Goal: Entertainment & Leisure: Consume media (video, audio)

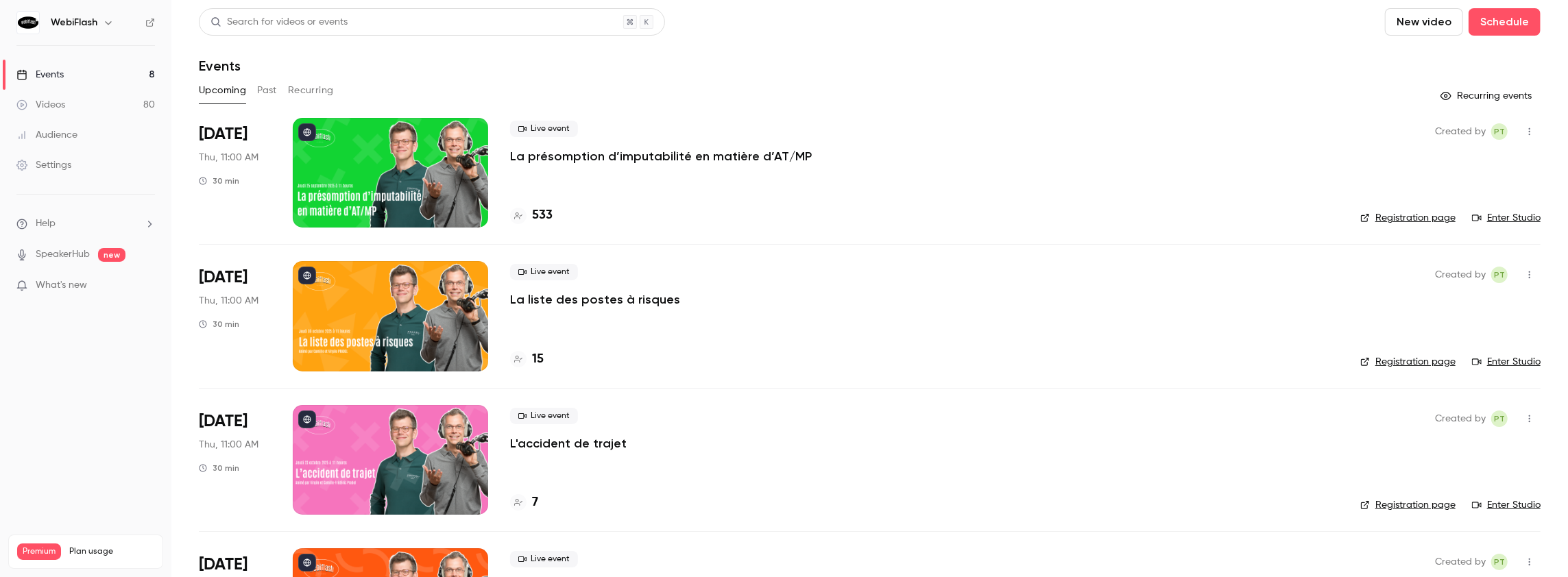
click at [266, 89] on button "Past" at bounding box center [267, 90] width 20 height 22
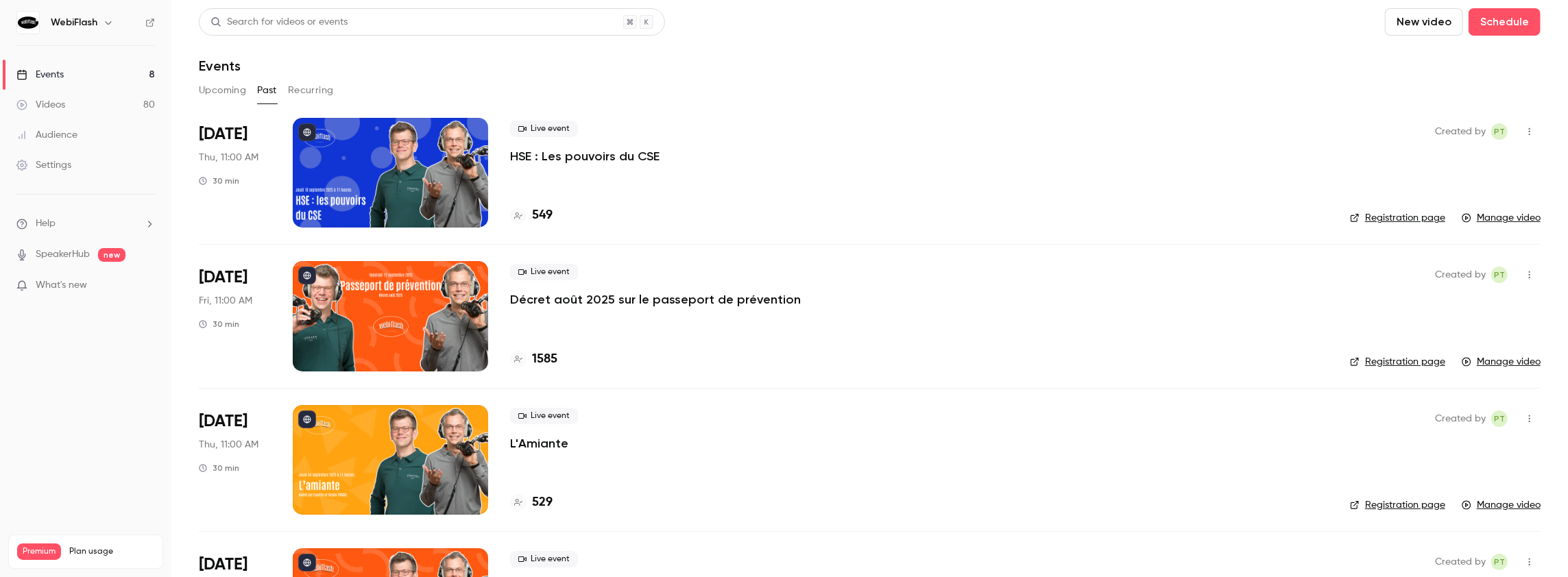
click at [539, 156] on p "HSE : Les pouvoirs du CSE" at bounding box center [584, 156] width 149 height 17
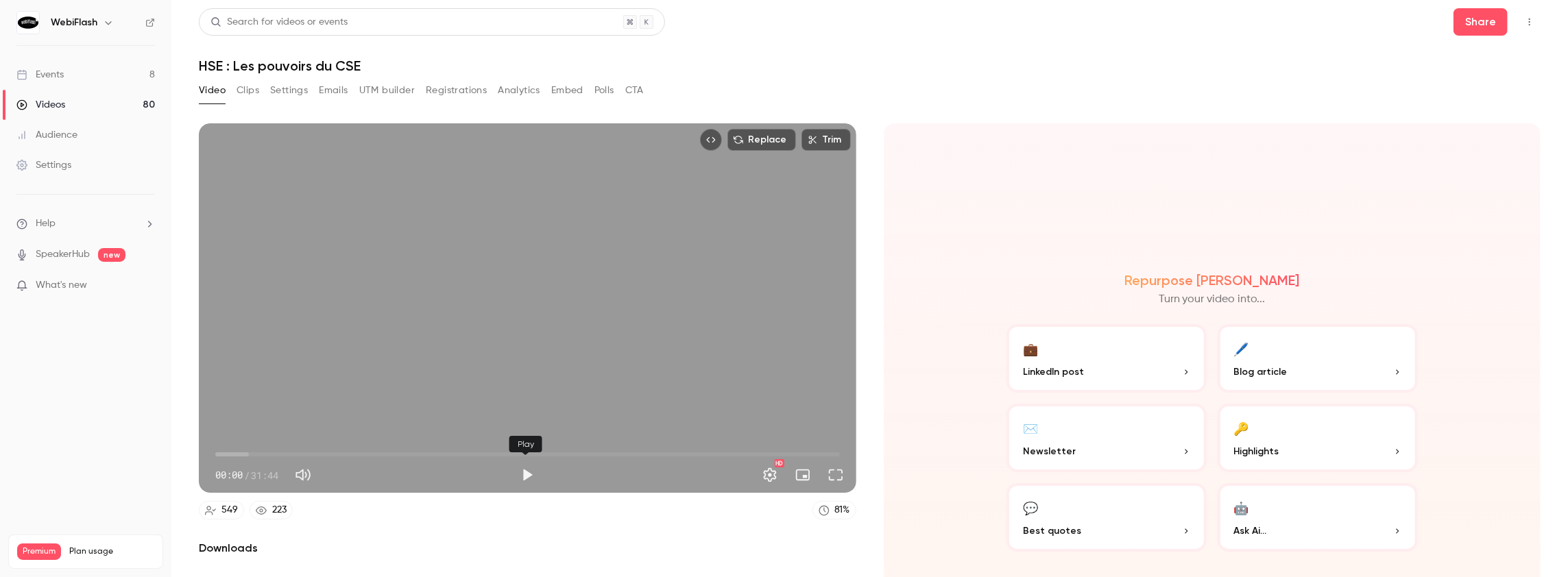
click at [524, 471] on button "Play" at bounding box center [527, 475] width 28 height 28
click at [525, 471] on button "Play" at bounding box center [527, 475] width 28 height 28
click at [519, 474] on button "Play" at bounding box center [527, 475] width 28 height 28
click at [221, 452] on span "00:13" at bounding box center [219, 454] width 4 height 4
click at [232, 452] on span "00:52" at bounding box center [232, 454] width 4 height 4
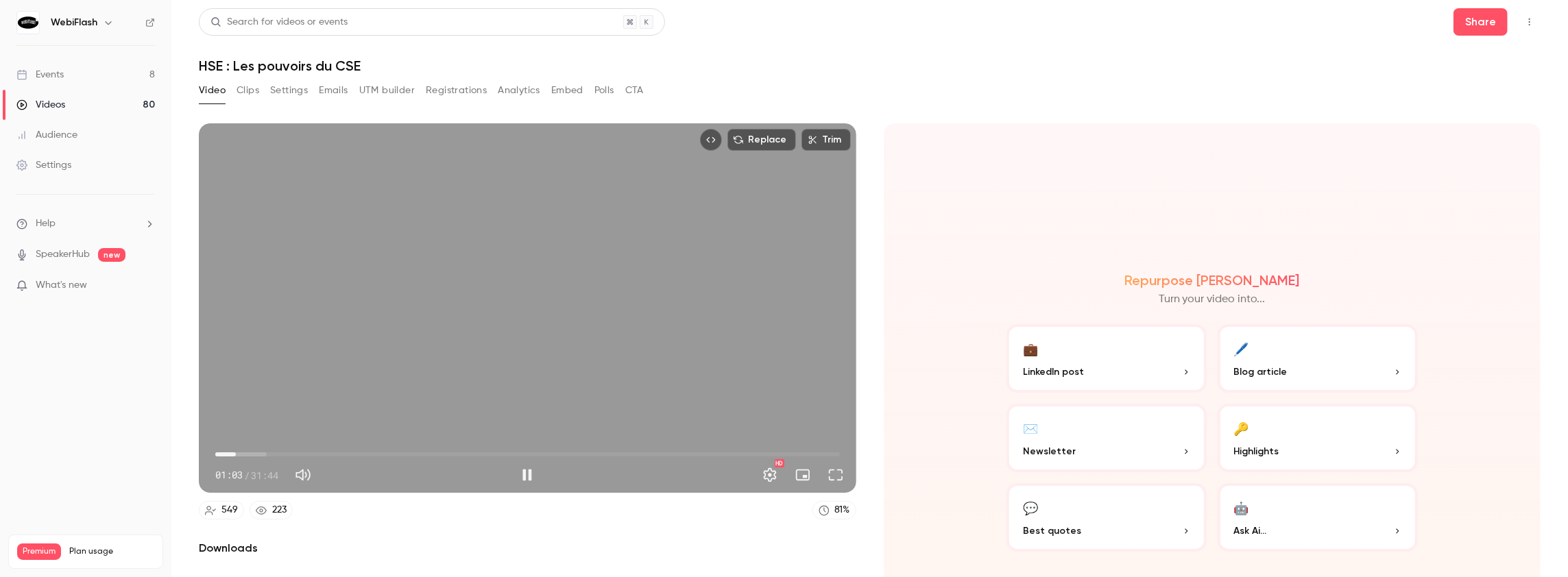
click at [236, 452] on span "01:03" at bounding box center [236, 454] width 4 height 4
click at [238, 452] on span "01:03" at bounding box center [236, 454] width 4 height 4
click at [250, 452] on span "01:47" at bounding box center [527, 454] width 625 height 22
click at [763, 472] on button "Settings" at bounding box center [770, 475] width 28 height 28
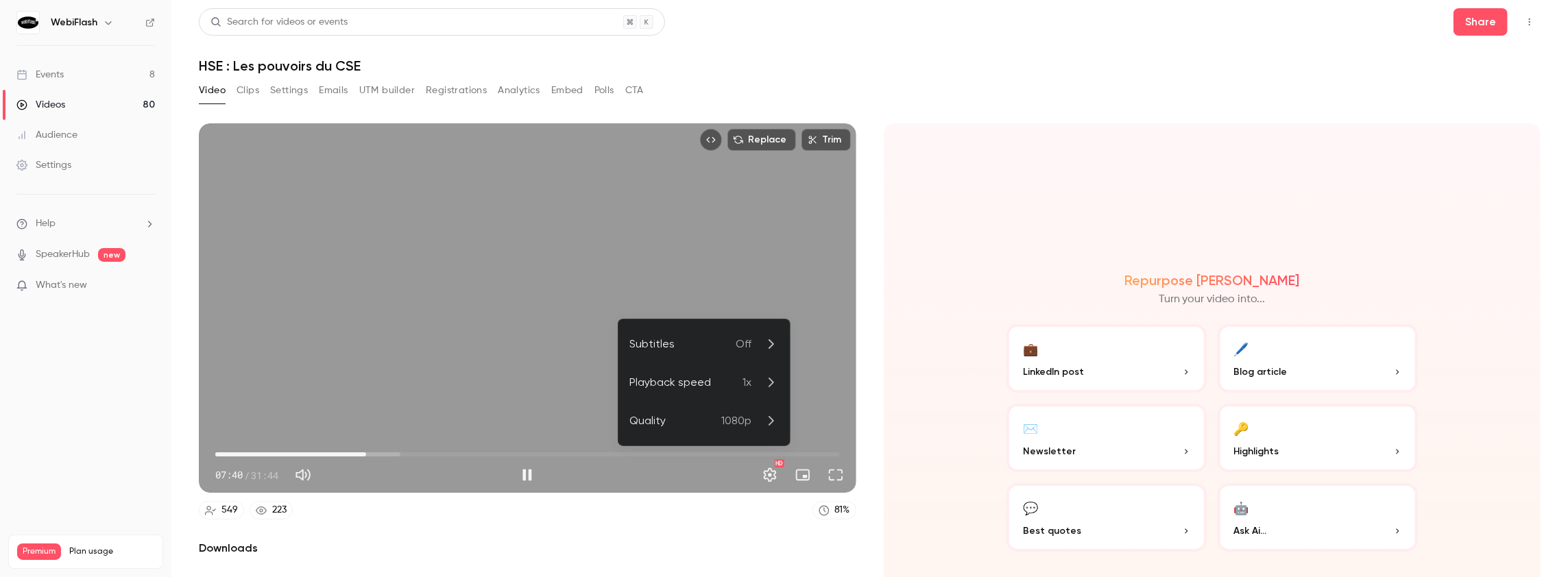
click at [734, 386] on div "Playback speed" at bounding box center [686, 382] width 113 height 17
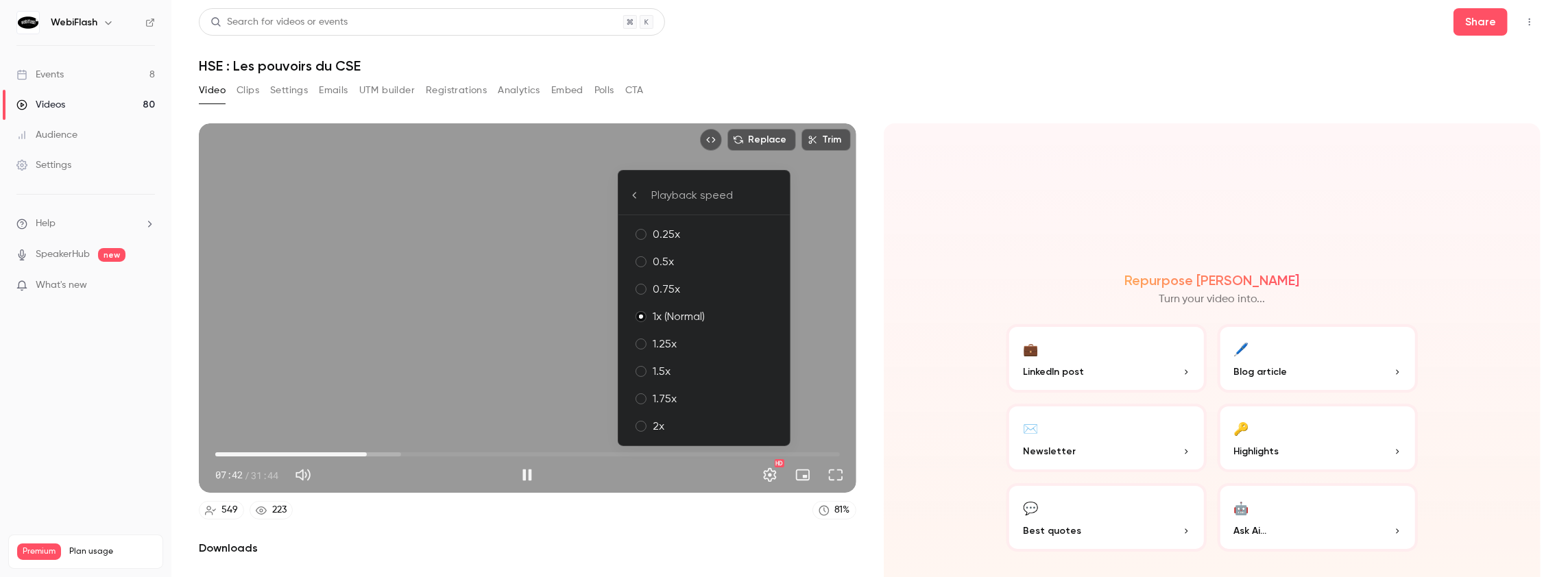
click at [681, 422] on div "2x" at bounding box center [715, 426] width 126 height 17
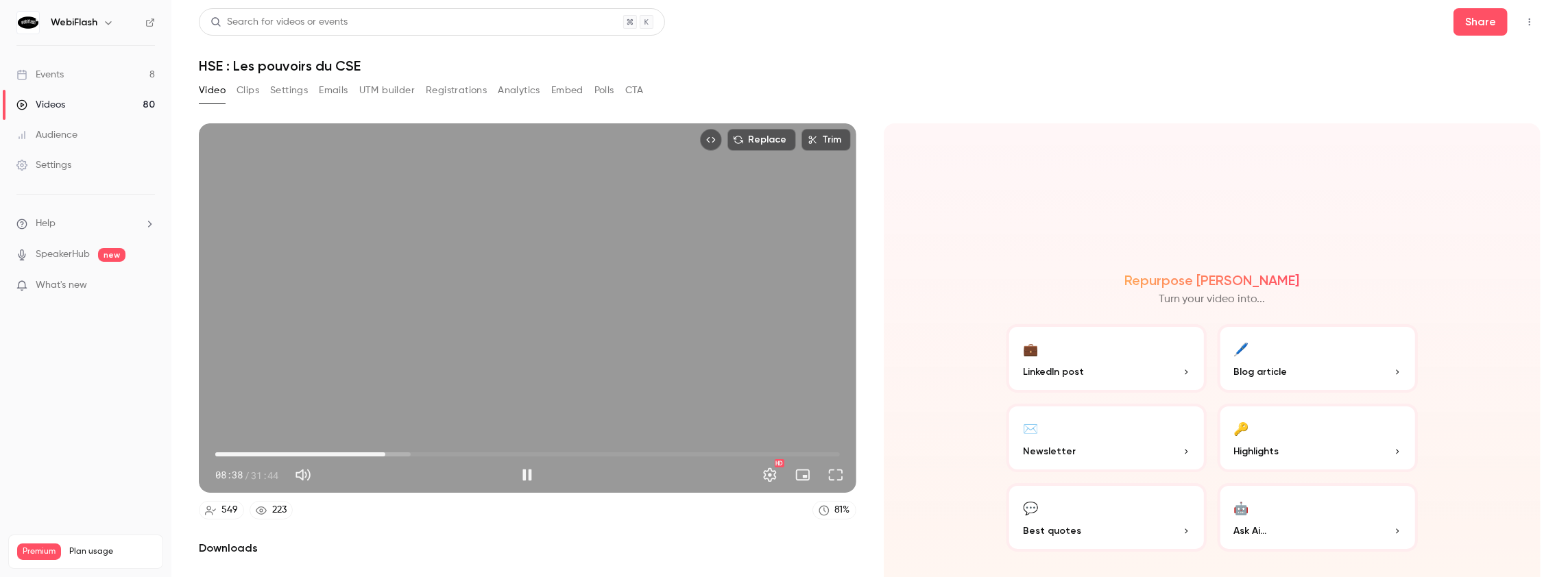
click at [384, 453] on span "08:38" at bounding box center [527, 454] width 625 height 22
click at [395, 451] on span "08:39" at bounding box center [527, 454] width 625 height 22
click at [406, 450] on span "09:45" at bounding box center [527, 454] width 625 height 22
click at [417, 450] on span "09:46" at bounding box center [527, 454] width 625 height 22
click at [428, 450] on span "10:19" at bounding box center [527, 454] width 625 height 22
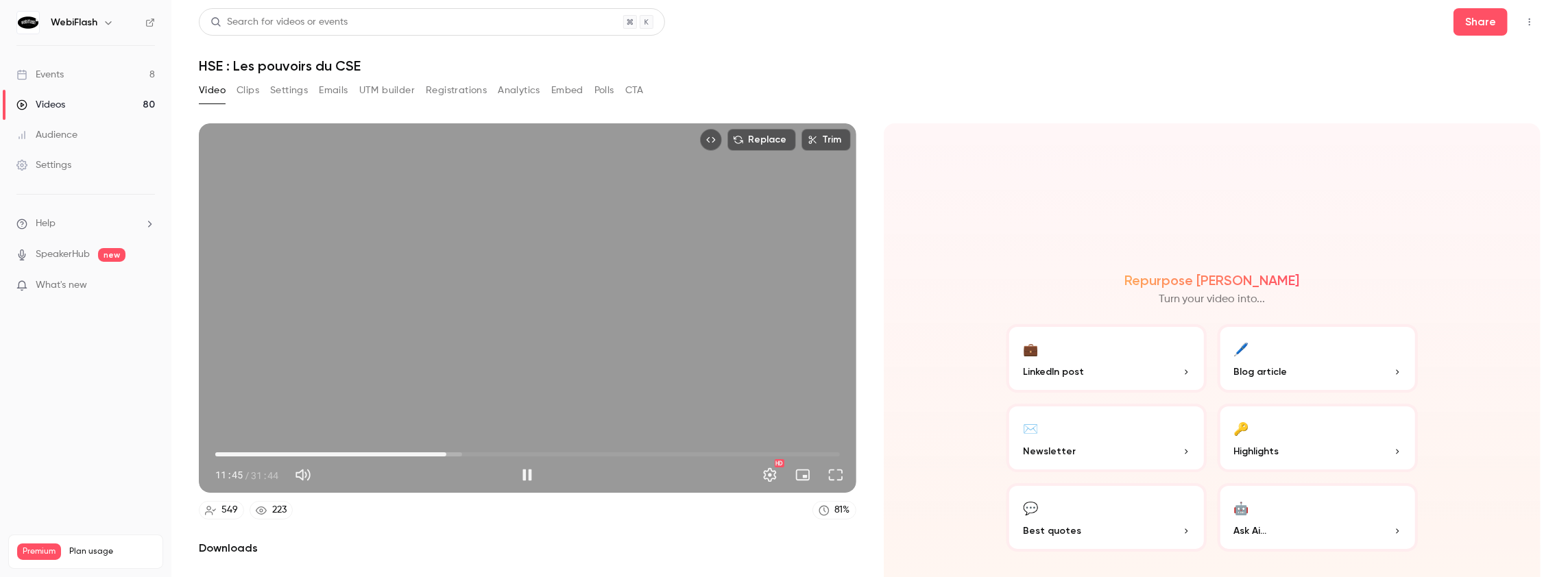
click at [445, 448] on span "11:45" at bounding box center [527, 454] width 625 height 22
click at [455, 450] on span "12:17" at bounding box center [527, 454] width 625 height 22
click at [455, 452] on span "12:17" at bounding box center [457, 454] width 4 height 4
click at [467, 452] on span "12:52" at bounding box center [527, 454] width 625 height 22
click at [475, 452] on span "12:53" at bounding box center [527, 454] width 625 height 22
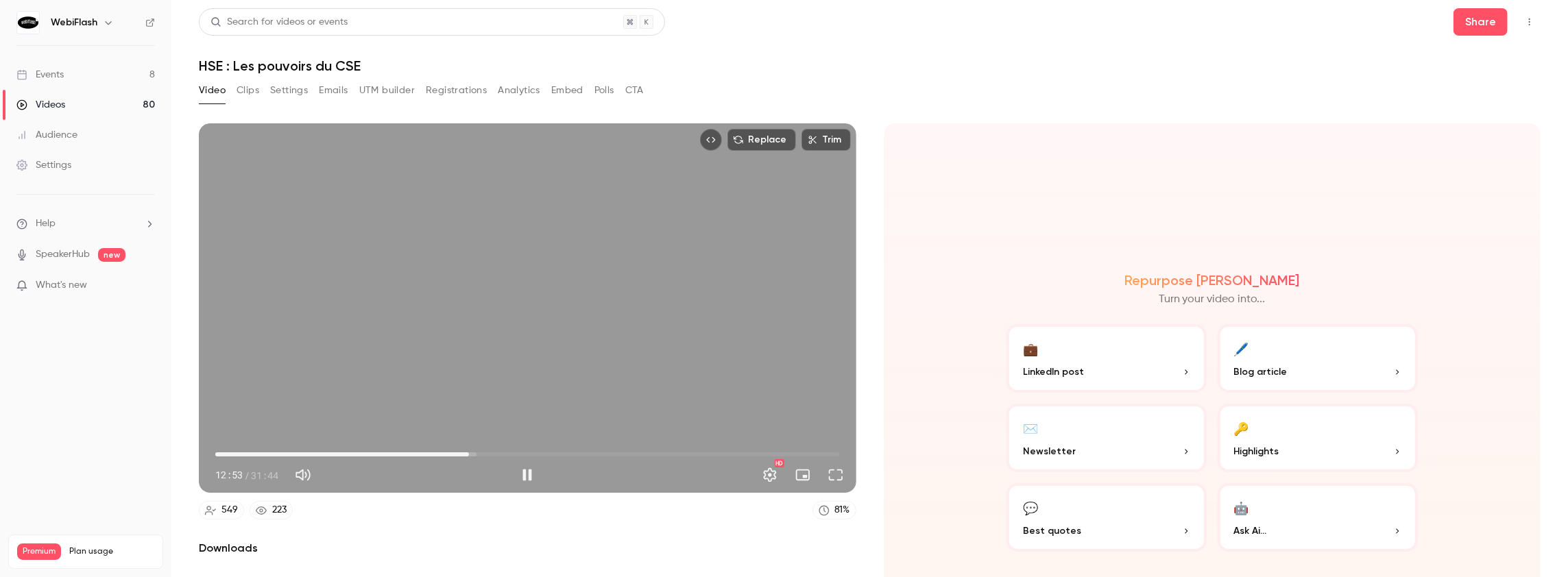
click at [471, 452] on span "12:53" at bounding box center [469, 454] width 4 height 4
click at [487, 451] on span "13:16" at bounding box center [527, 454] width 625 height 22
click at [501, 450] on span "14:38" at bounding box center [527, 454] width 625 height 22
click at [501, 452] on span "14:38" at bounding box center [503, 454] width 4 height 4
click at [510, 450] on span "14:38" at bounding box center [527, 454] width 625 height 22
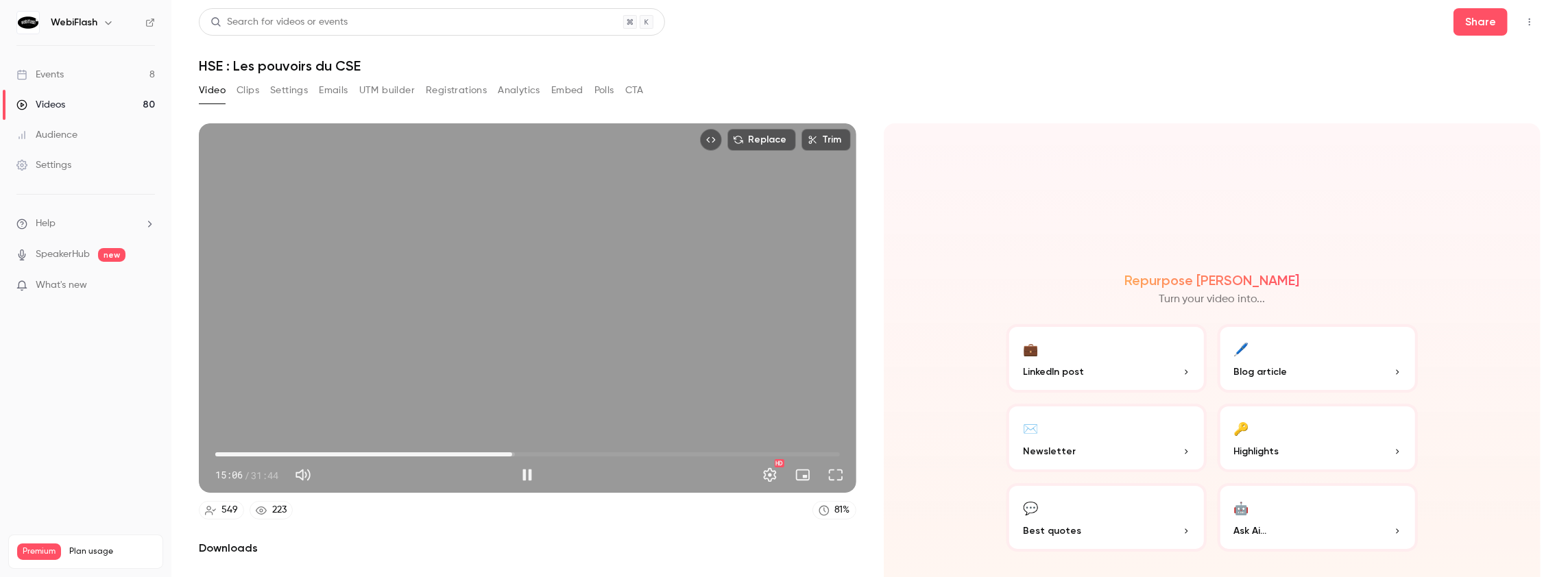
click at [502, 451] on span "15:06" at bounding box center [527, 454] width 625 height 22
click at [765, 477] on button "Settings" at bounding box center [770, 475] width 28 height 28
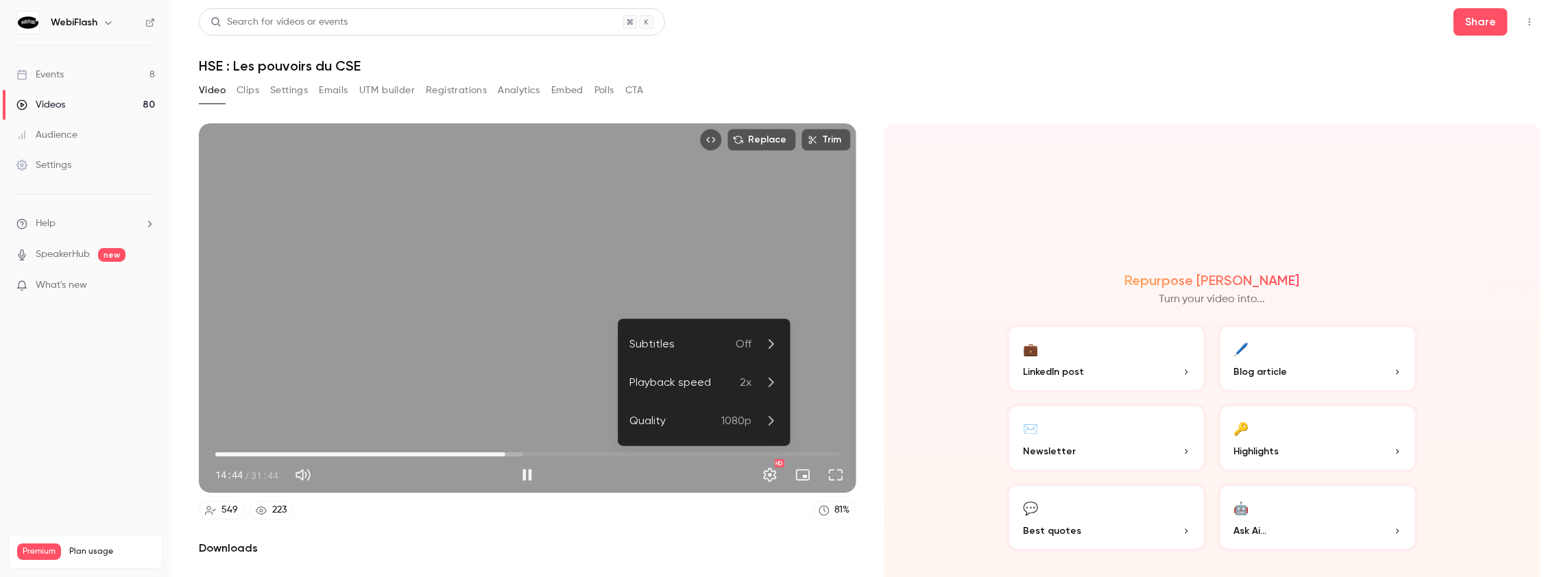
click at [747, 388] on span "2x" at bounding box center [745, 382] width 12 height 17
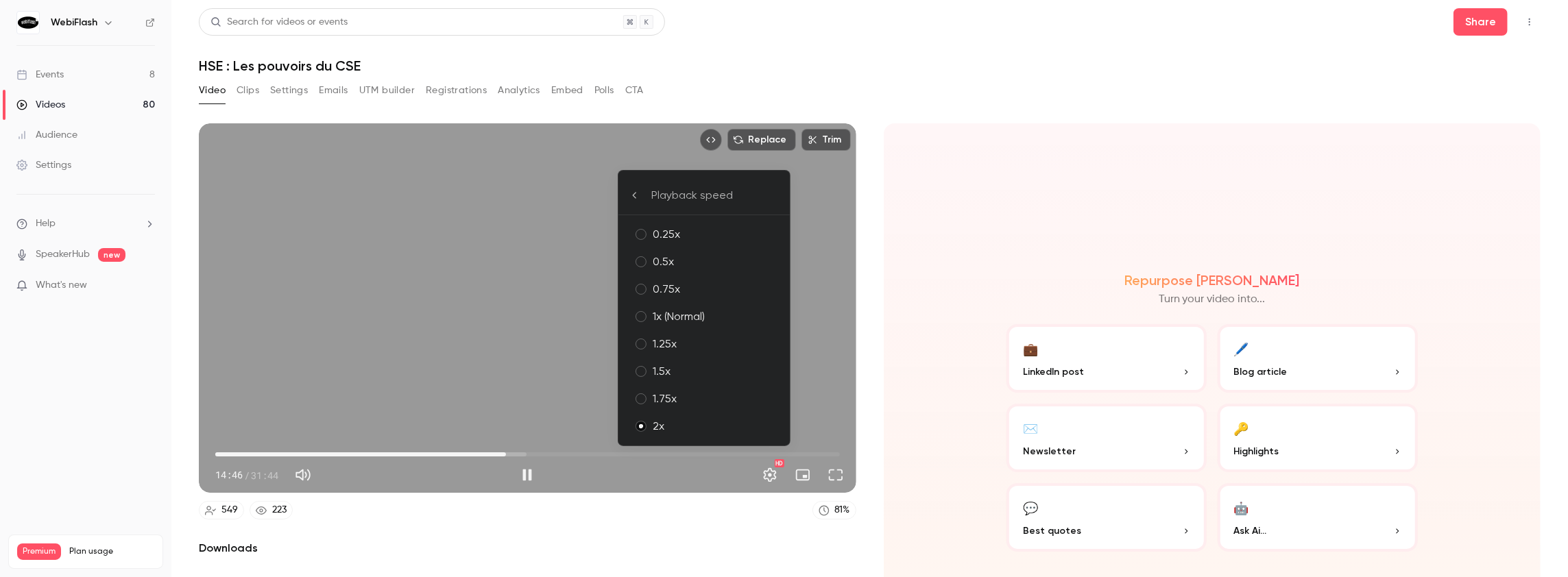
click at [684, 315] on div "1x (Normal)" at bounding box center [715, 317] width 126 height 17
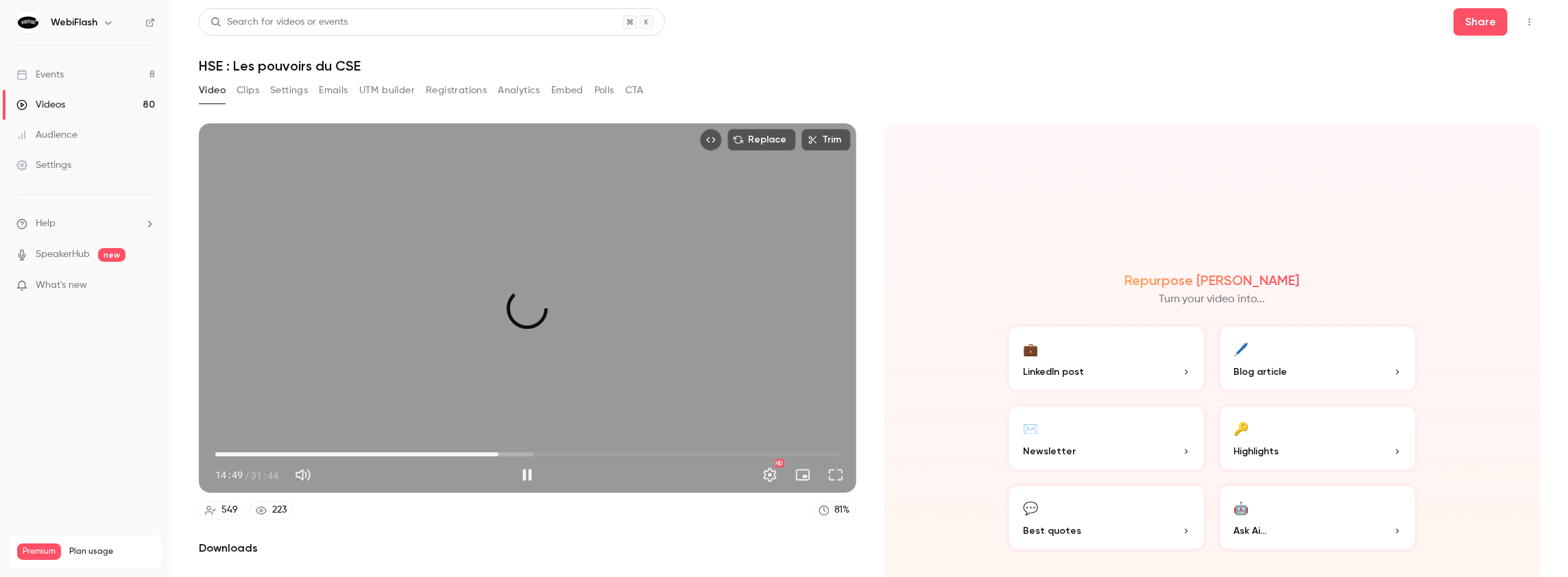
click at [496, 451] on span "14:23" at bounding box center [527, 454] width 625 height 22
click at [562, 450] on span "17:45" at bounding box center [527, 454] width 625 height 22
click at [571, 451] on span "17:45" at bounding box center [527, 454] width 625 height 22
click at [608, 451] on span "19:12" at bounding box center [527, 454] width 625 height 22
click at [628, 450] on span "20:05" at bounding box center [527, 454] width 625 height 22
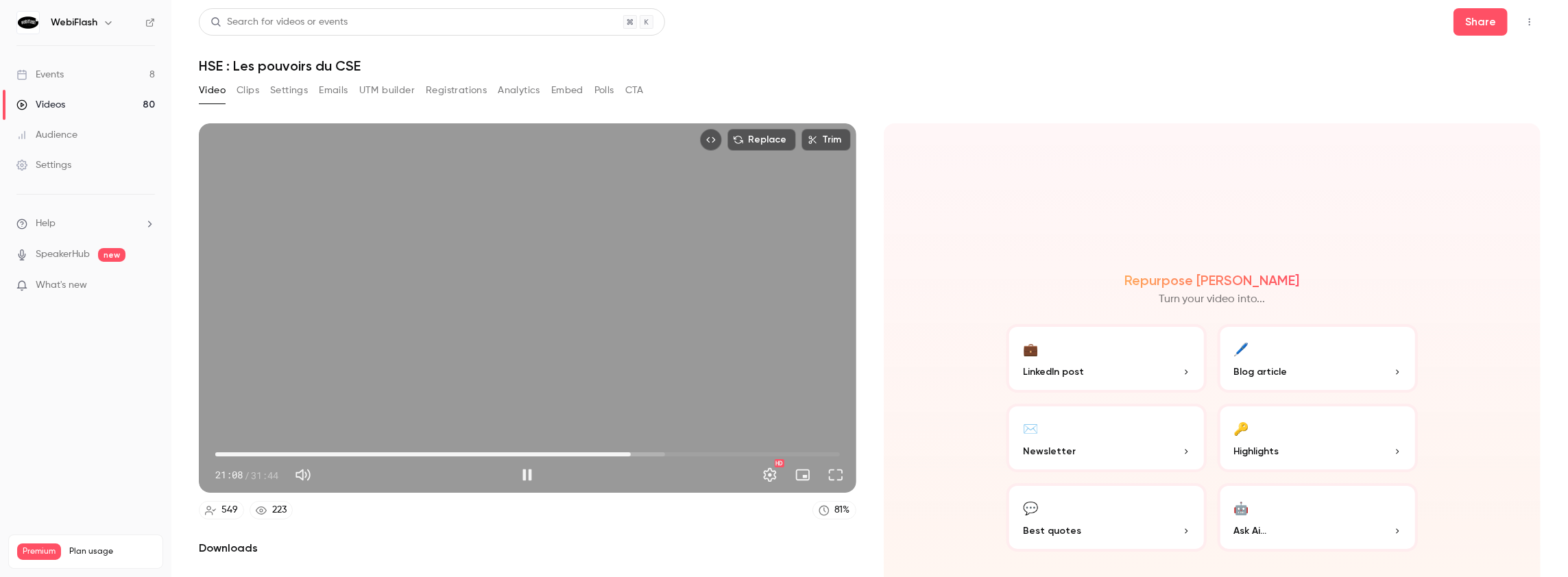
click at [643, 450] on span "21:08" at bounding box center [527, 454] width 625 height 22
click at [663, 450] on span "21:54" at bounding box center [527, 454] width 625 height 22
click at [679, 450] on span "22:55" at bounding box center [527, 454] width 625 height 22
click at [692, 450] on span "23:43" at bounding box center [527, 454] width 625 height 22
click at [703, 451] on span "24:25" at bounding box center [527, 454] width 625 height 22
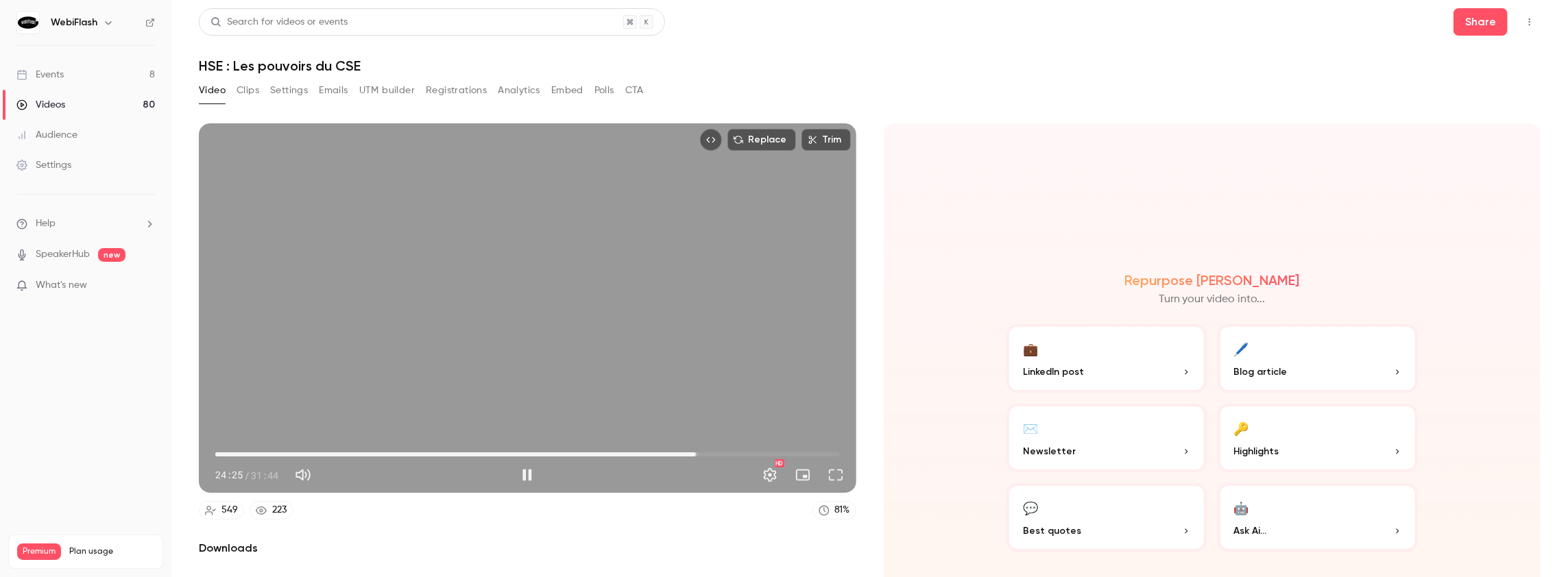
click at [698, 452] on span "24:25" at bounding box center [696, 454] width 4 height 4
click at [719, 452] on span "24:59" at bounding box center [527, 454] width 625 height 22
click at [735, 451] on span "26:36" at bounding box center [527, 454] width 625 height 22
click at [745, 451] on span "27:05" at bounding box center [527, 454] width 625 height 22
click at [759, 451] on span "27:08" at bounding box center [527, 454] width 625 height 22
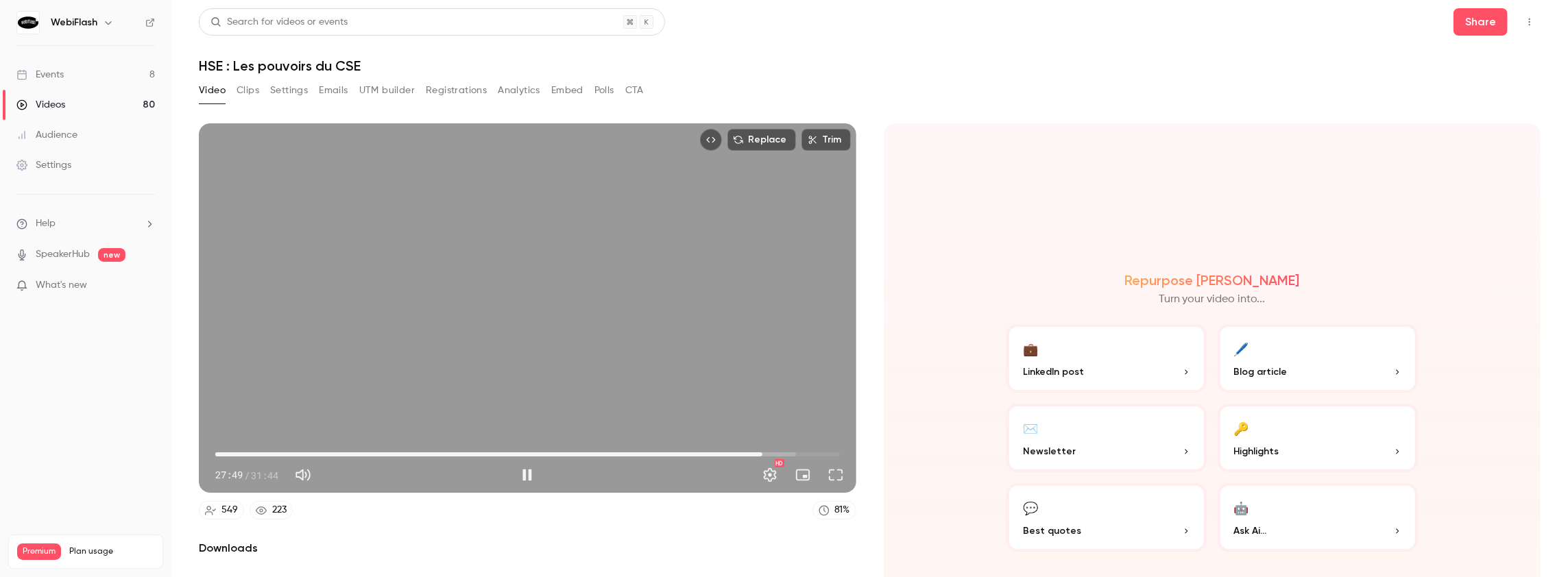
click at [747, 450] on span "27:49" at bounding box center [527, 454] width 625 height 22
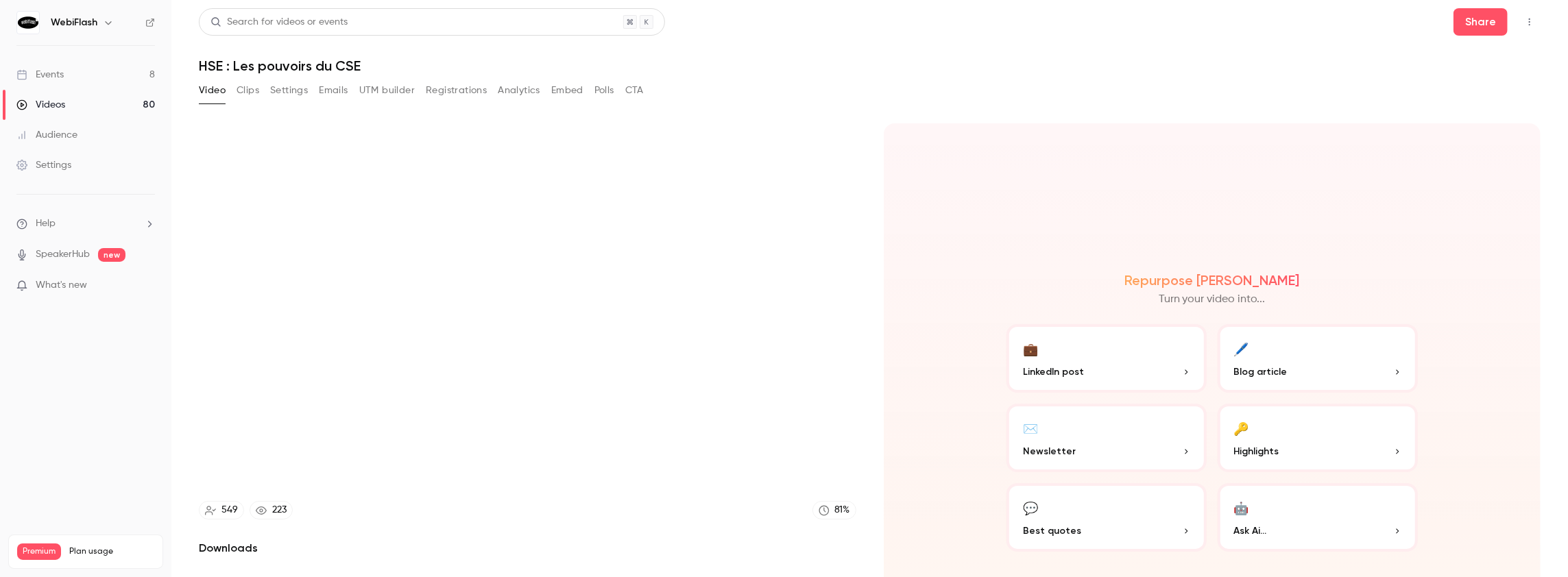
type input "******"
click at [510, 92] on button "Analytics" at bounding box center [519, 90] width 43 height 22
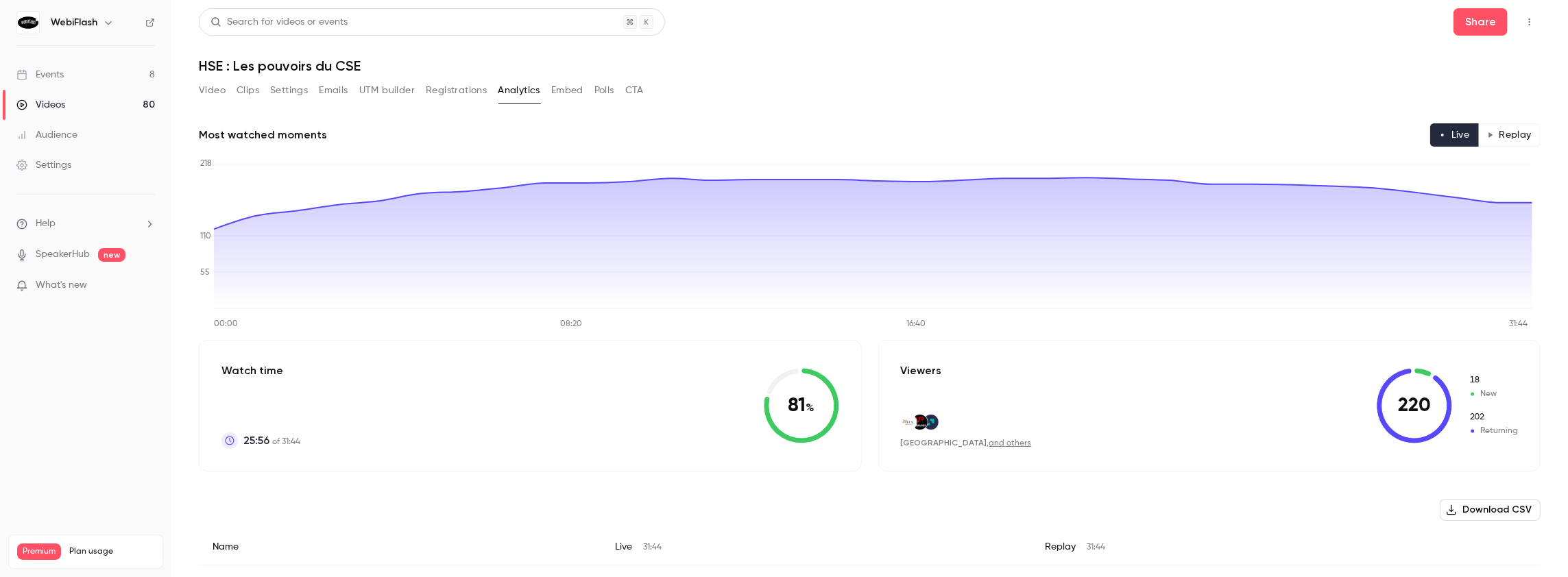
click at [1510, 132] on button "Replay" at bounding box center [1509, 135] width 63 height 23
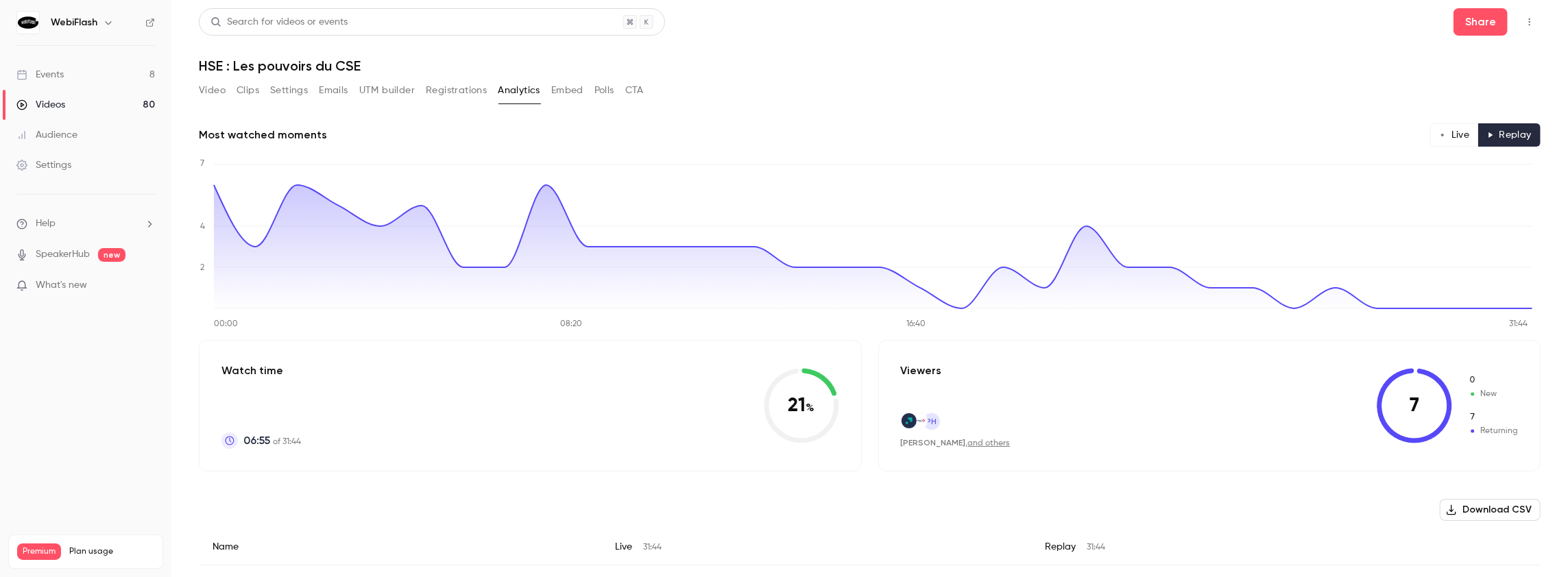
click at [1454, 130] on button "Live" at bounding box center [1454, 135] width 49 height 23
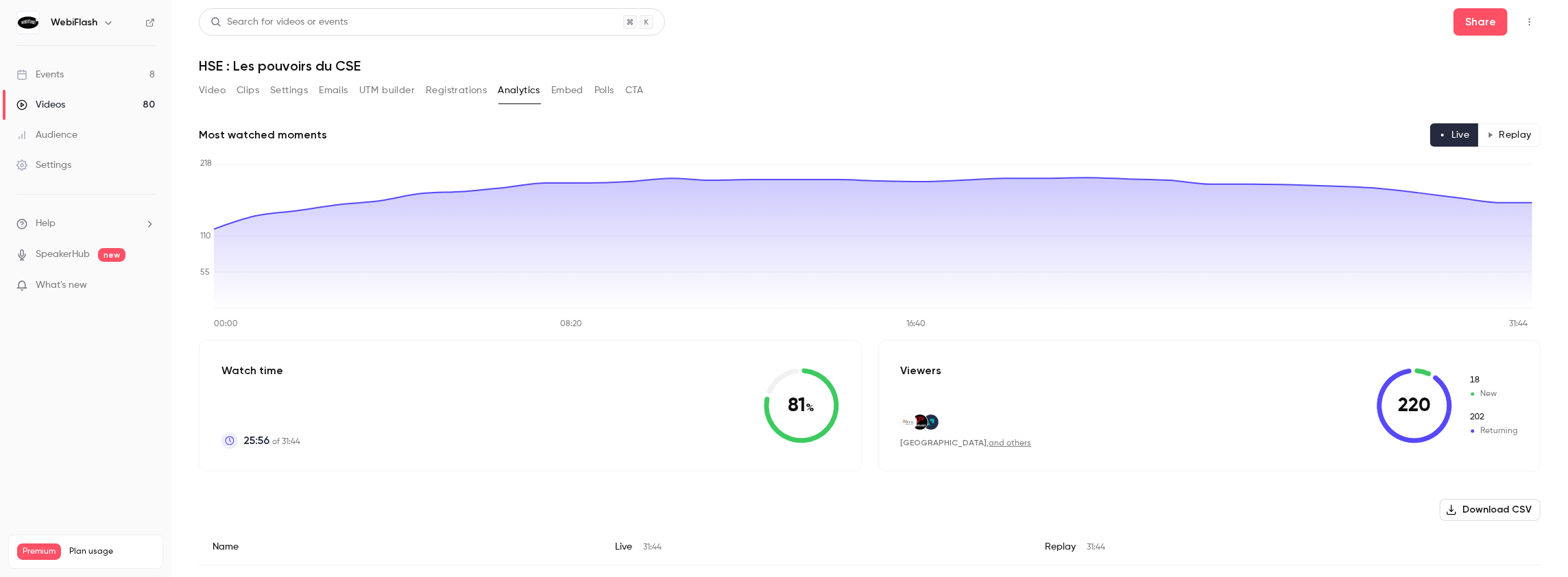
click at [447, 93] on button "Registrations" at bounding box center [456, 90] width 61 height 22
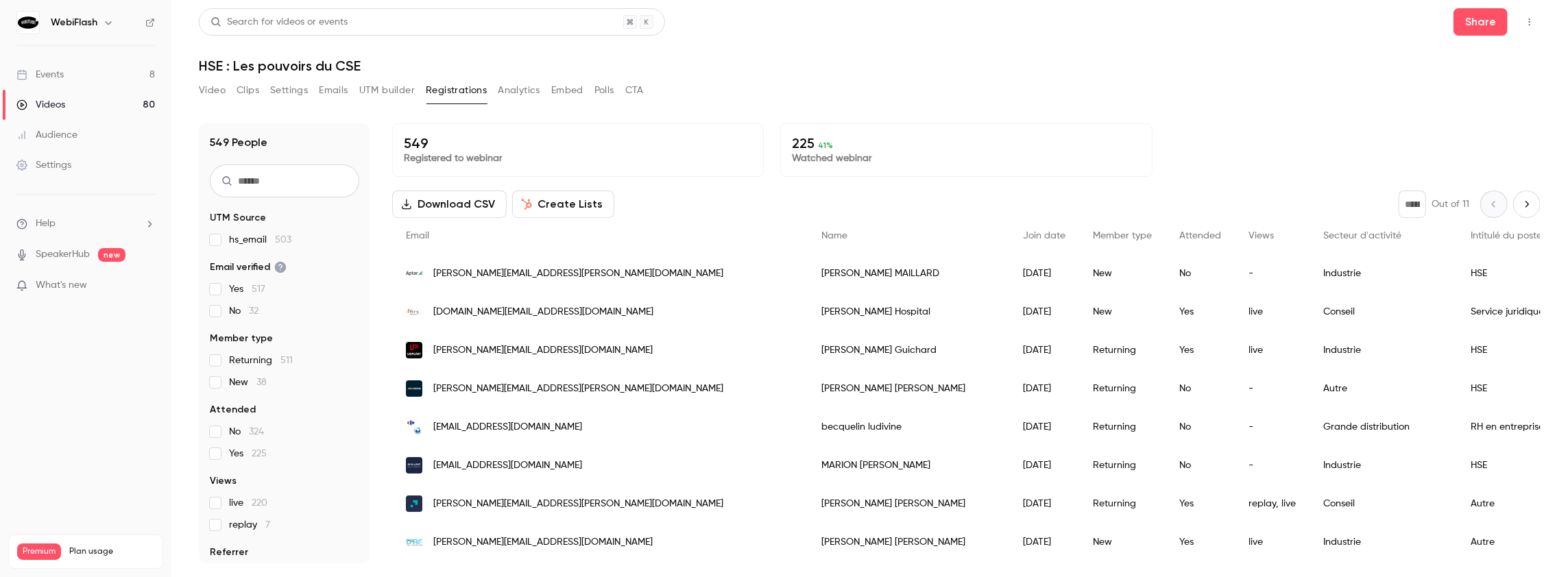
click at [526, 93] on button "Analytics" at bounding box center [519, 90] width 43 height 22
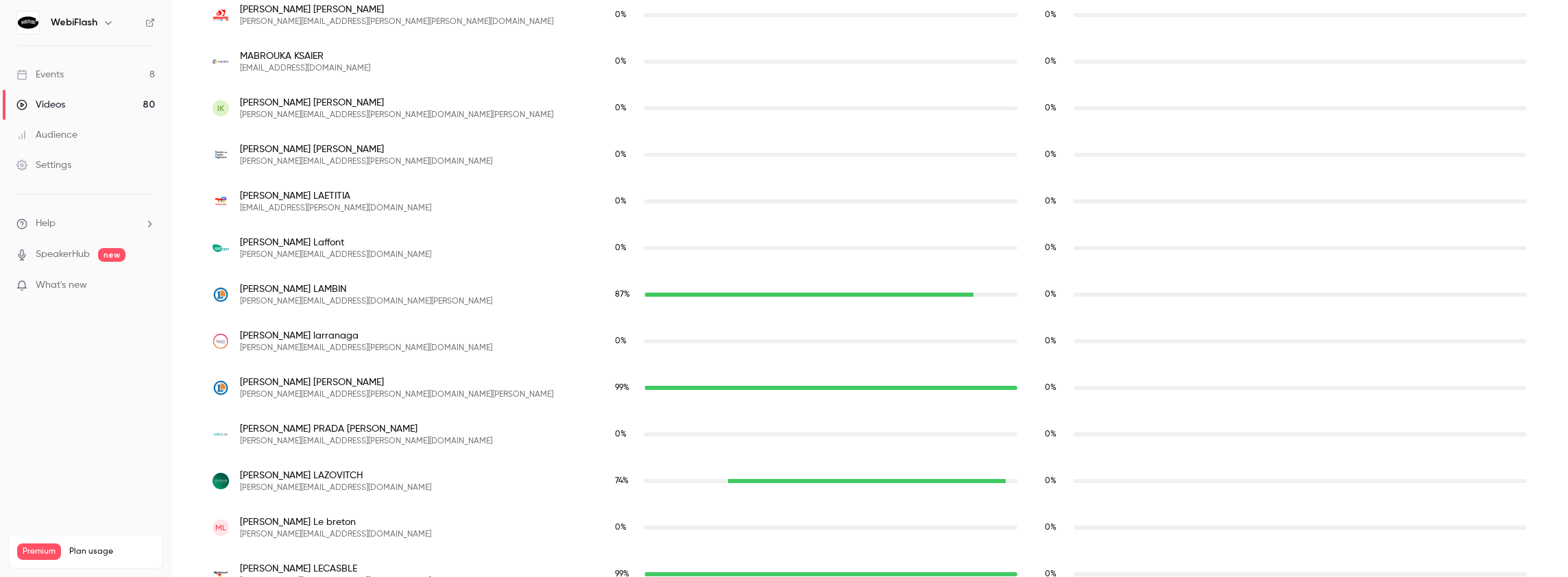
scroll to position [14127, 0]
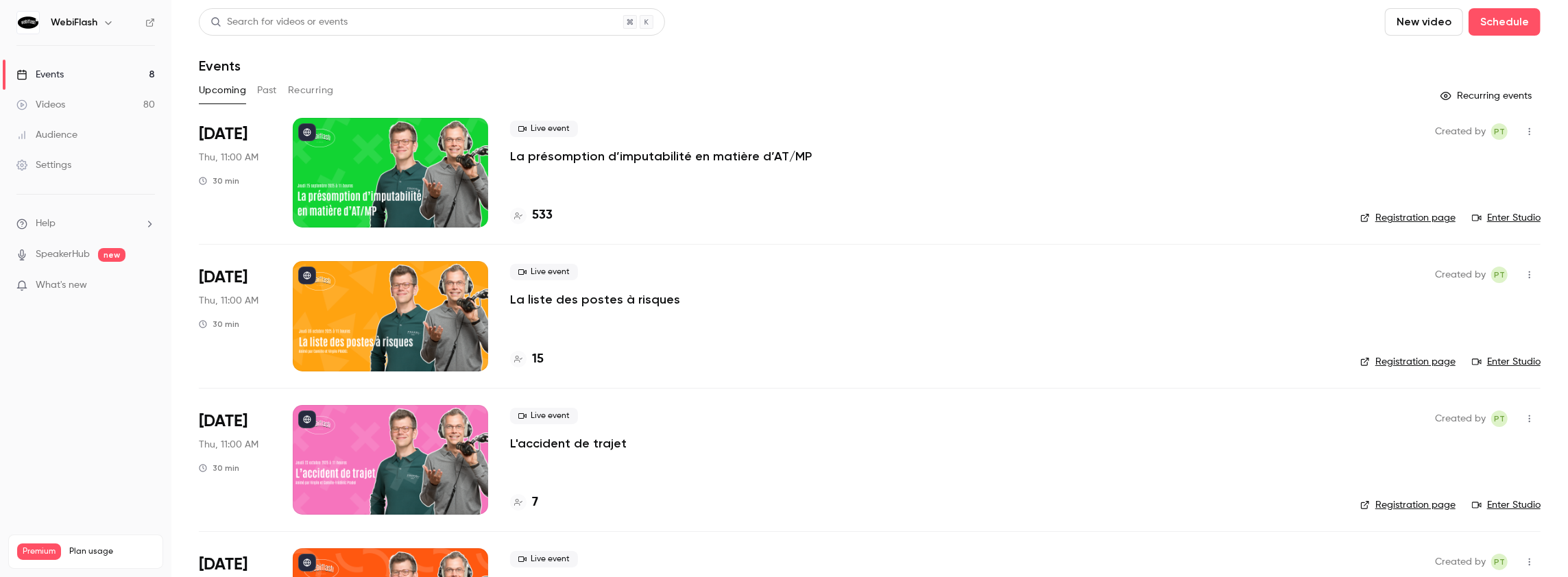
click at [260, 89] on button "Past" at bounding box center [267, 90] width 20 height 22
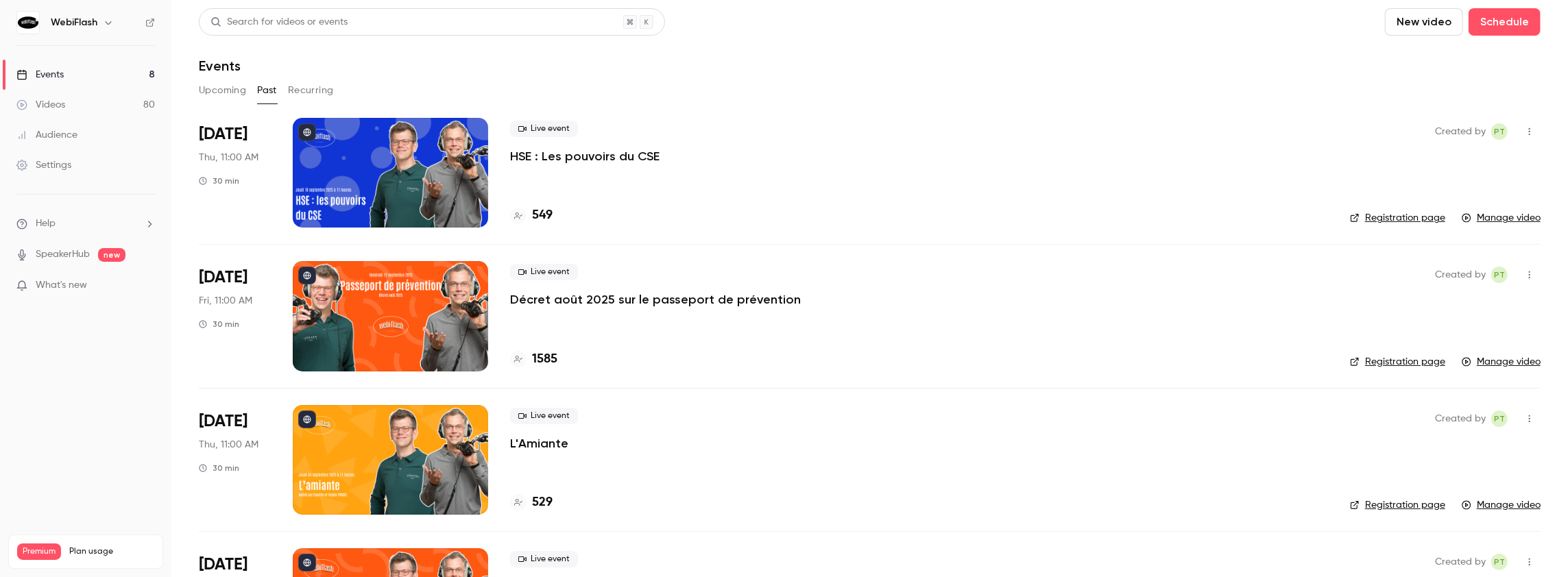
click at [540, 154] on p "HSE : Les pouvoirs du CSE" at bounding box center [584, 156] width 149 height 17
click at [540, 154] on main "Search for videos or events New video Schedule Events Upcoming Past Recurring S…" at bounding box center [869, 288] width 1396 height 577
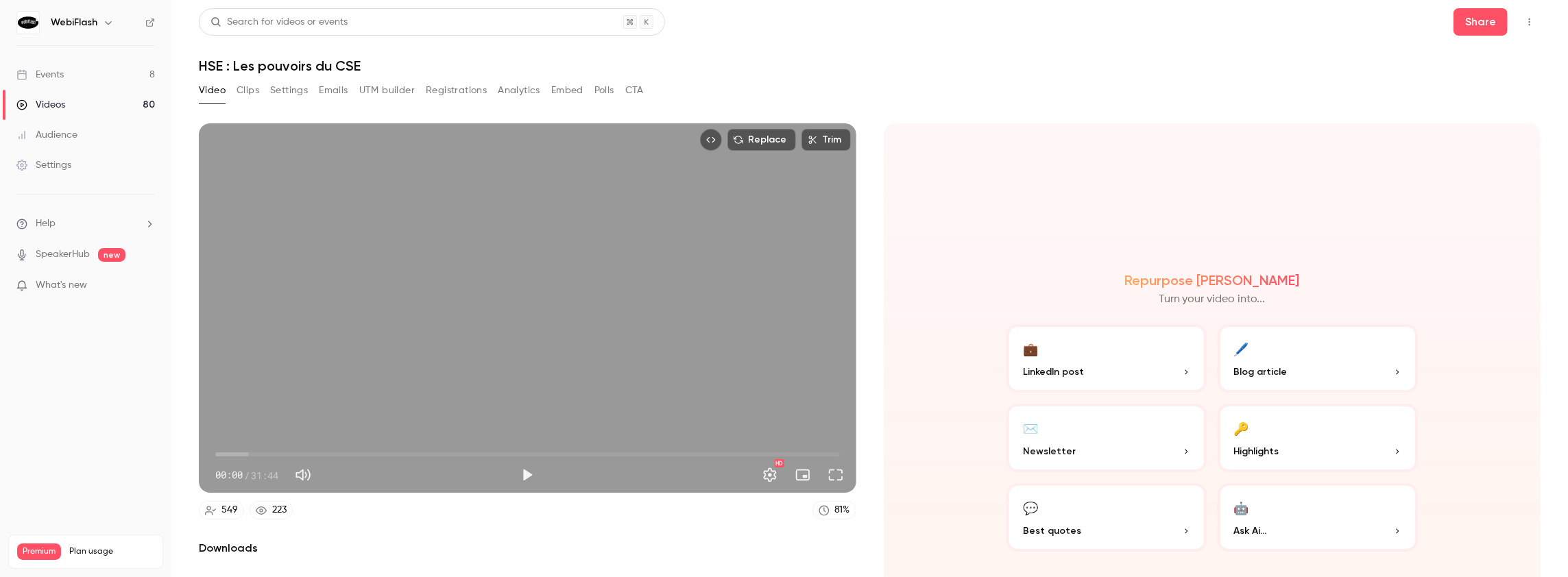
click at [521, 92] on button "Analytics" at bounding box center [519, 90] width 43 height 22
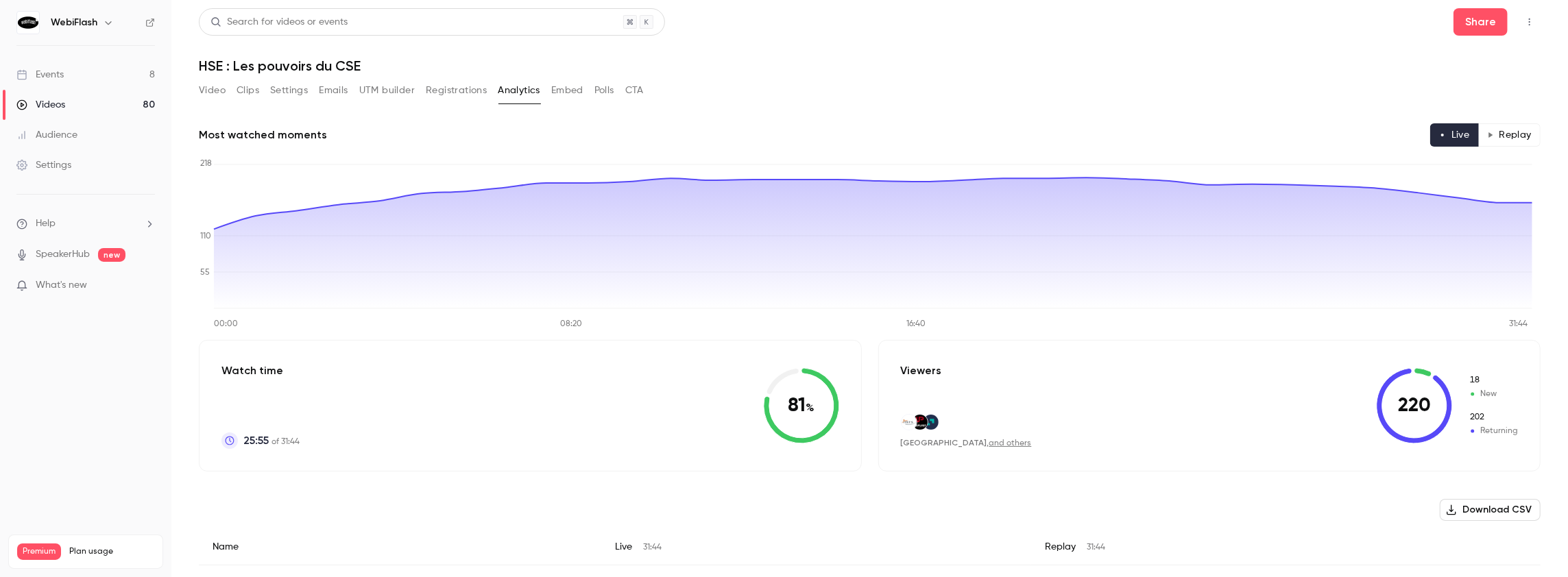
click at [1508, 138] on button "Replay" at bounding box center [1509, 135] width 63 height 23
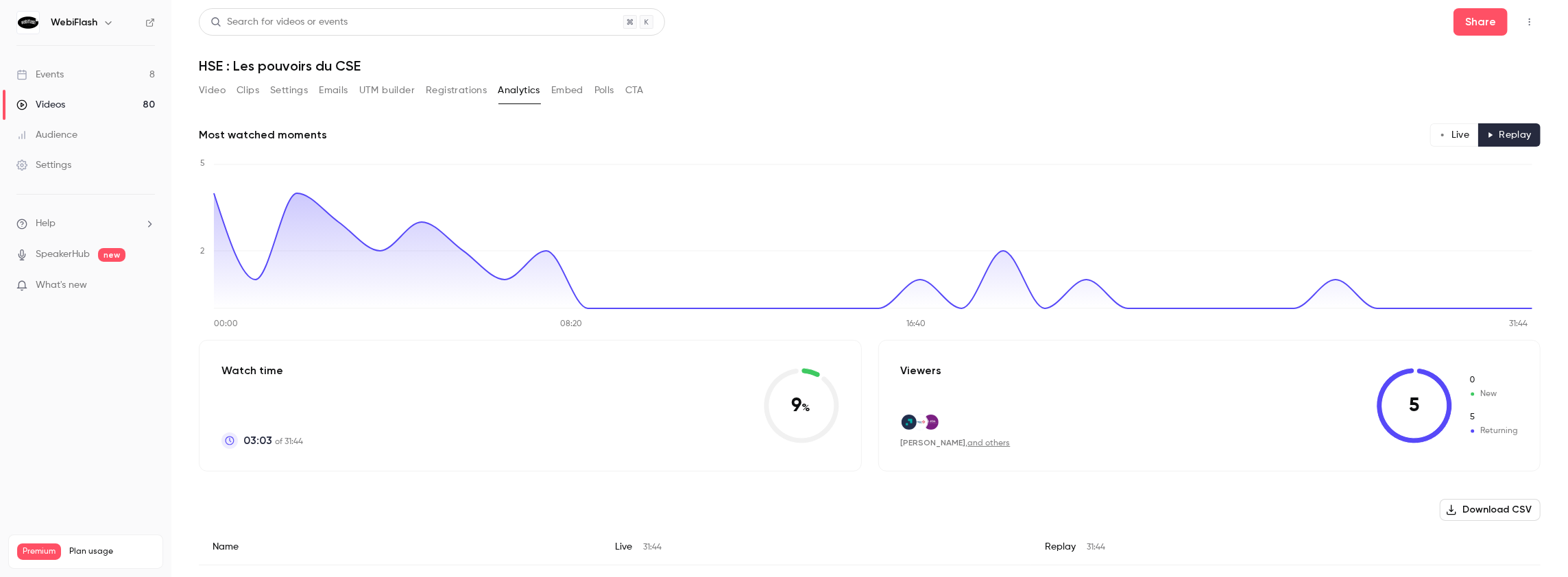
click at [471, 93] on button "Registrations" at bounding box center [456, 90] width 61 height 22
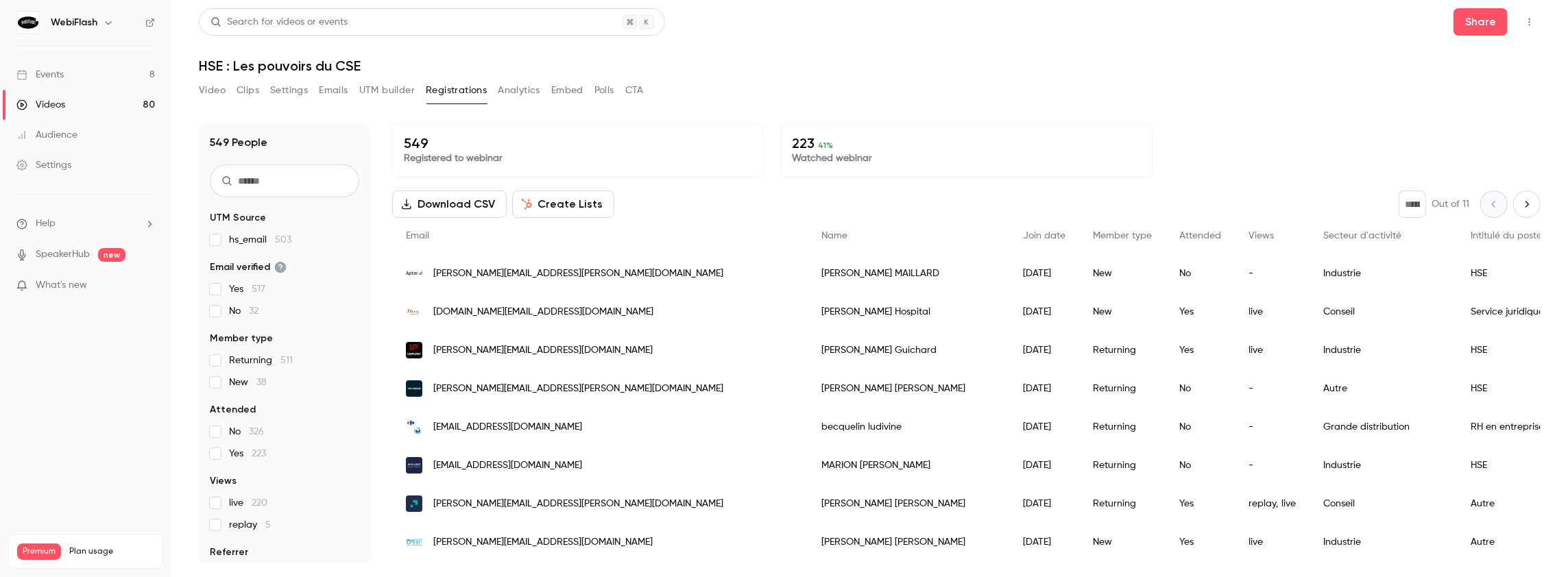
click at [518, 92] on button "Analytics" at bounding box center [519, 90] width 43 height 22
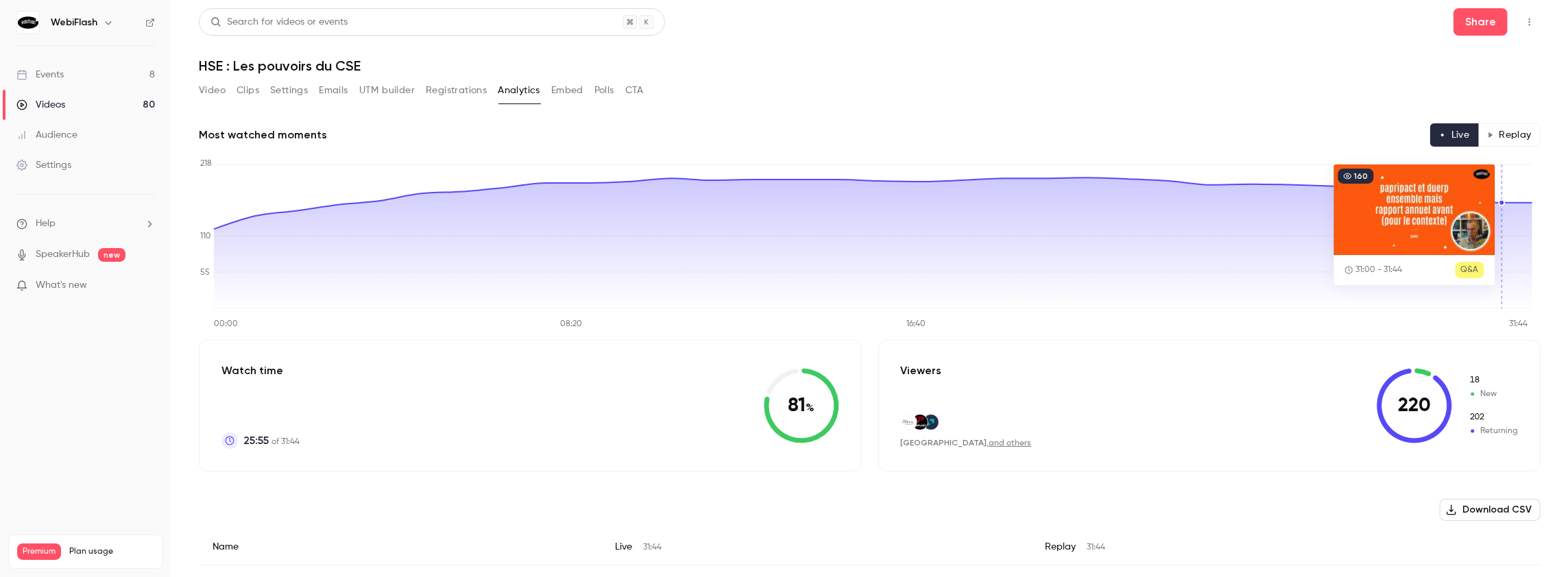
click at [1501, 136] on button "Replay" at bounding box center [1509, 135] width 63 height 23
